Goal: Task Accomplishment & Management: Complete application form

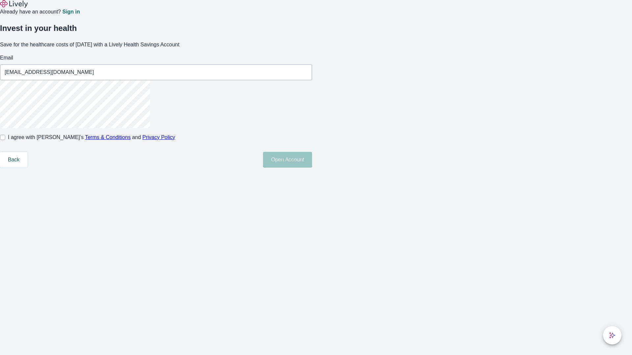
click at [5, 140] on input "I agree with Lively’s Terms & Conditions and Privacy Policy" at bounding box center [2, 137] width 5 height 5
checkbox input "true"
click at [312, 168] on button "Open Account" at bounding box center [287, 160] width 49 height 16
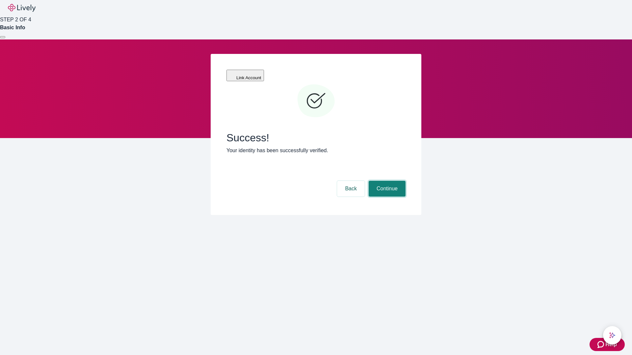
click at [386, 181] on button "Continue" at bounding box center [387, 189] width 37 height 16
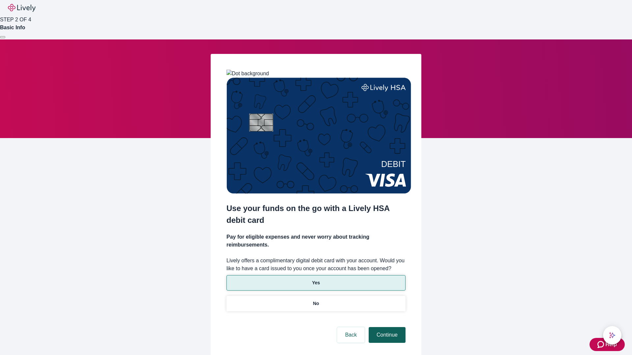
click at [316, 300] on p "No" at bounding box center [316, 303] width 6 height 7
click at [386, 327] on button "Continue" at bounding box center [387, 335] width 37 height 16
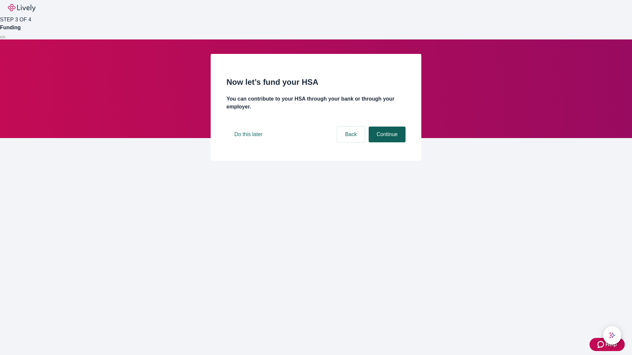
click at [386, 142] on button "Continue" at bounding box center [387, 135] width 37 height 16
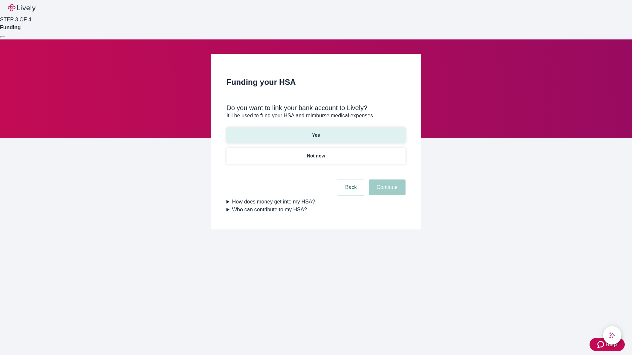
click at [316, 132] on p "Yes" at bounding box center [316, 135] width 8 height 7
click at [386, 180] on button "Continue" at bounding box center [387, 188] width 37 height 16
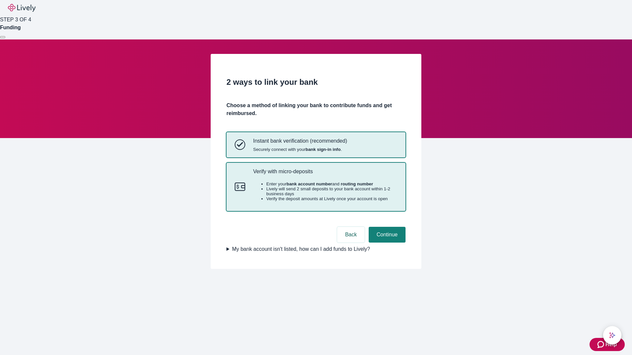
click at [325, 175] on p "Verify with micro-deposits" at bounding box center [325, 171] width 144 height 6
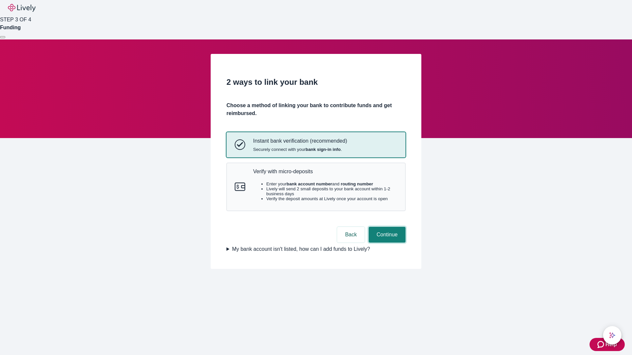
click at [386, 243] on button "Continue" at bounding box center [387, 235] width 37 height 16
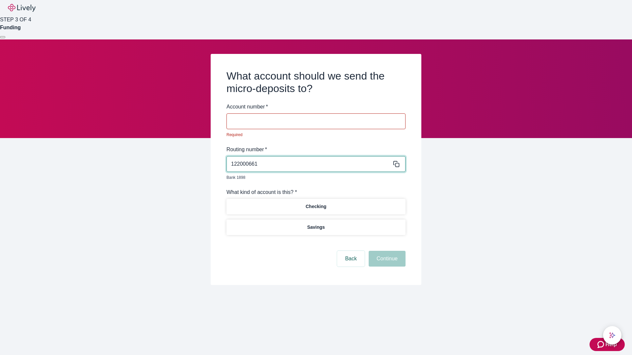
type input "122000661"
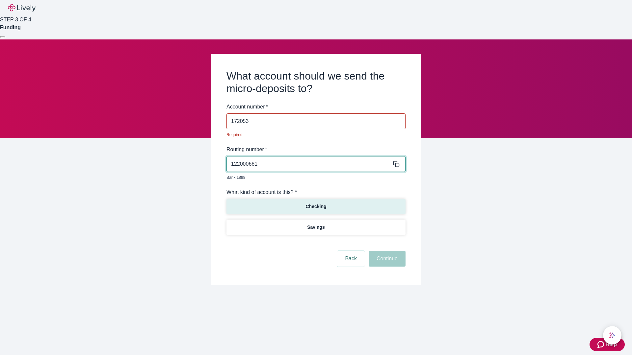
type input "172053"
click at [316, 203] on p "Checking" at bounding box center [315, 206] width 21 height 7
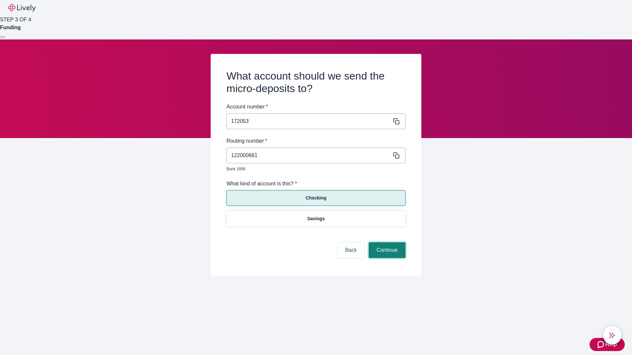
click at [386, 243] on button "Continue" at bounding box center [387, 251] width 37 height 16
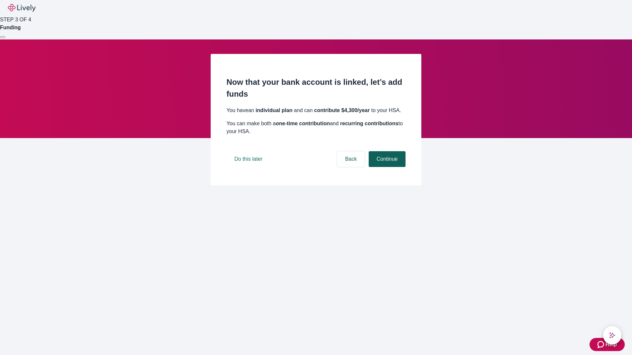
click at [386, 167] on button "Continue" at bounding box center [387, 159] width 37 height 16
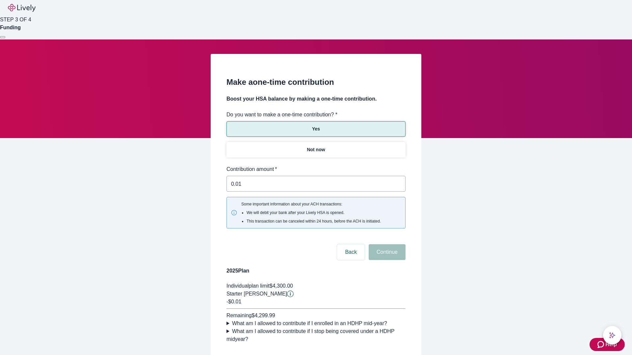
type input "0.01"
click at [386, 245] on button "Continue" at bounding box center [387, 253] width 37 height 16
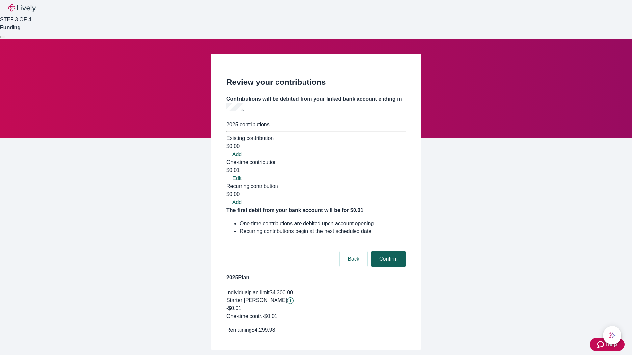
click at [387, 251] on button "Confirm" at bounding box center [388, 259] width 34 height 16
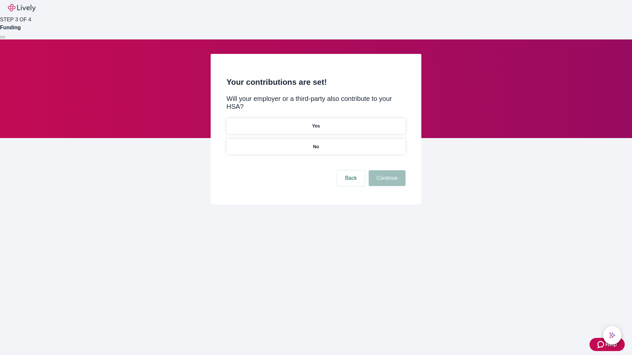
click at [316, 143] on p "No" at bounding box center [316, 146] width 6 height 7
click at [386, 170] on button "Continue" at bounding box center [387, 178] width 37 height 16
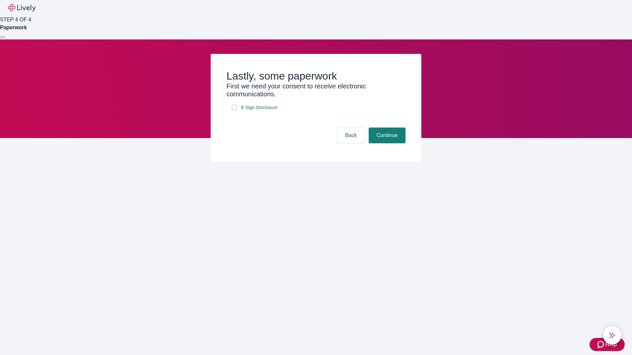
click at [234, 110] on input "E-Sign Disclosure" at bounding box center [234, 107] width 5 height 5
checkbox input "true"
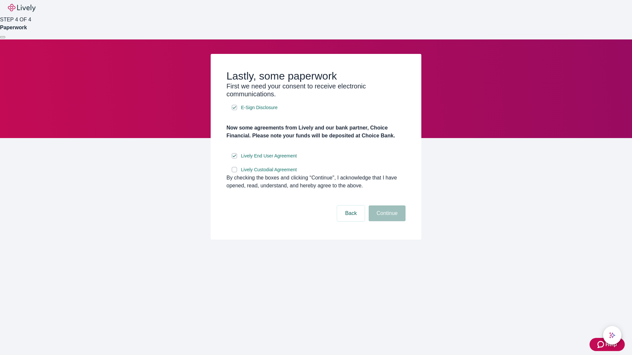
click at [234, 172] on input "Lively Custodial Agreement" at bounding box center [234, 169] width 5 height 5
checkbox input "true"
click at [386, 221] on button "Continue" at bounding box center [387, 214] width 37 height 16
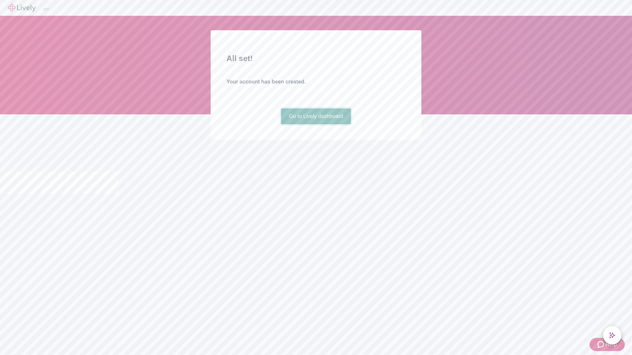
click at [316, 124] on link "Go to Lively dashboard" at bounding box center [316, 117] width 70 height 16
